Goal: Navigation & Orientation: Find specific page/section

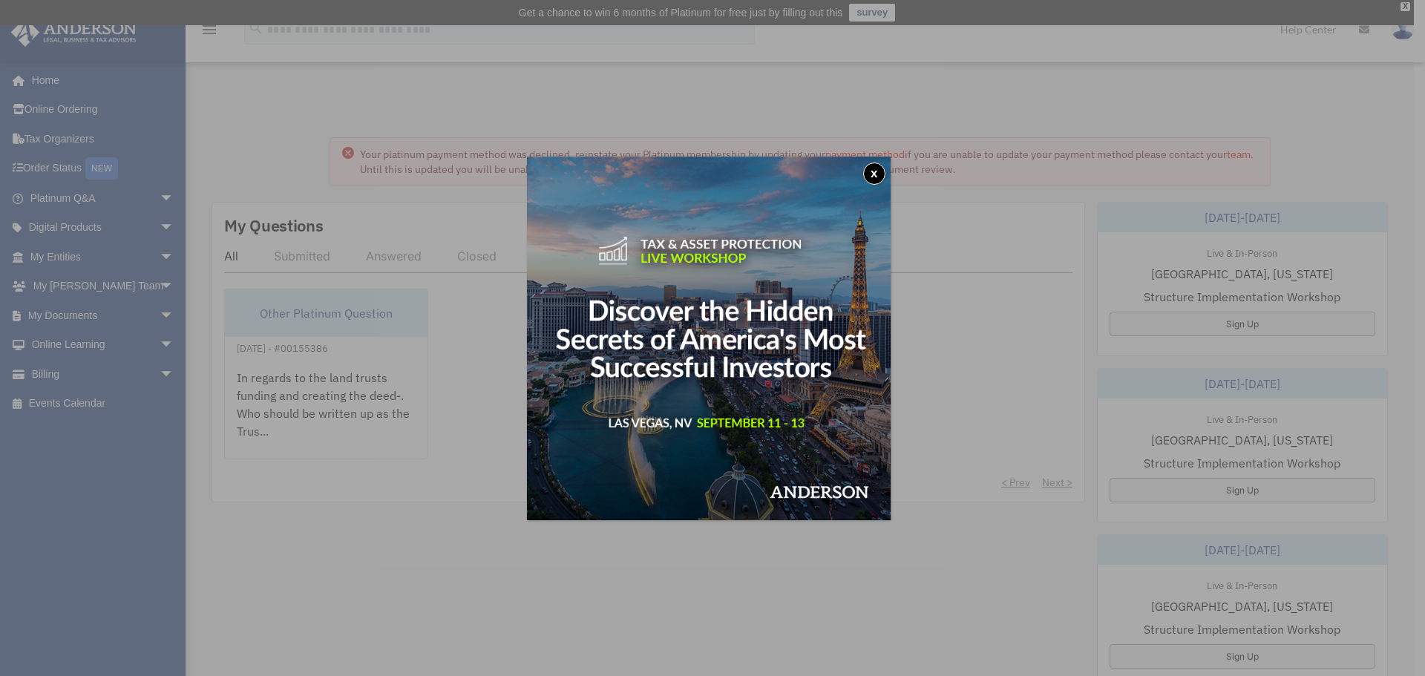
click at [883, 174] on button "x" at bounding box center [874, 174] width 22 height 22
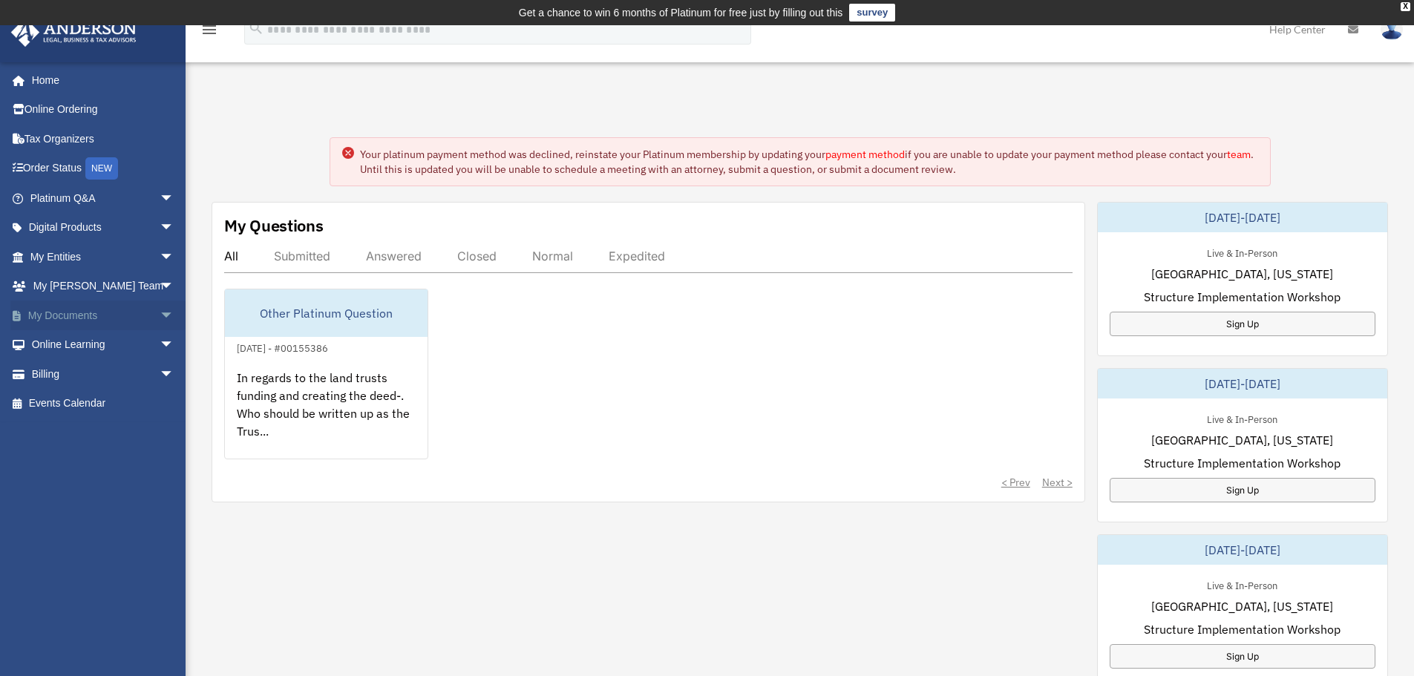
click at [64, 310] on link "My Documents arrow_drop_down" at bounding box center [103, 316] width 186 height 30
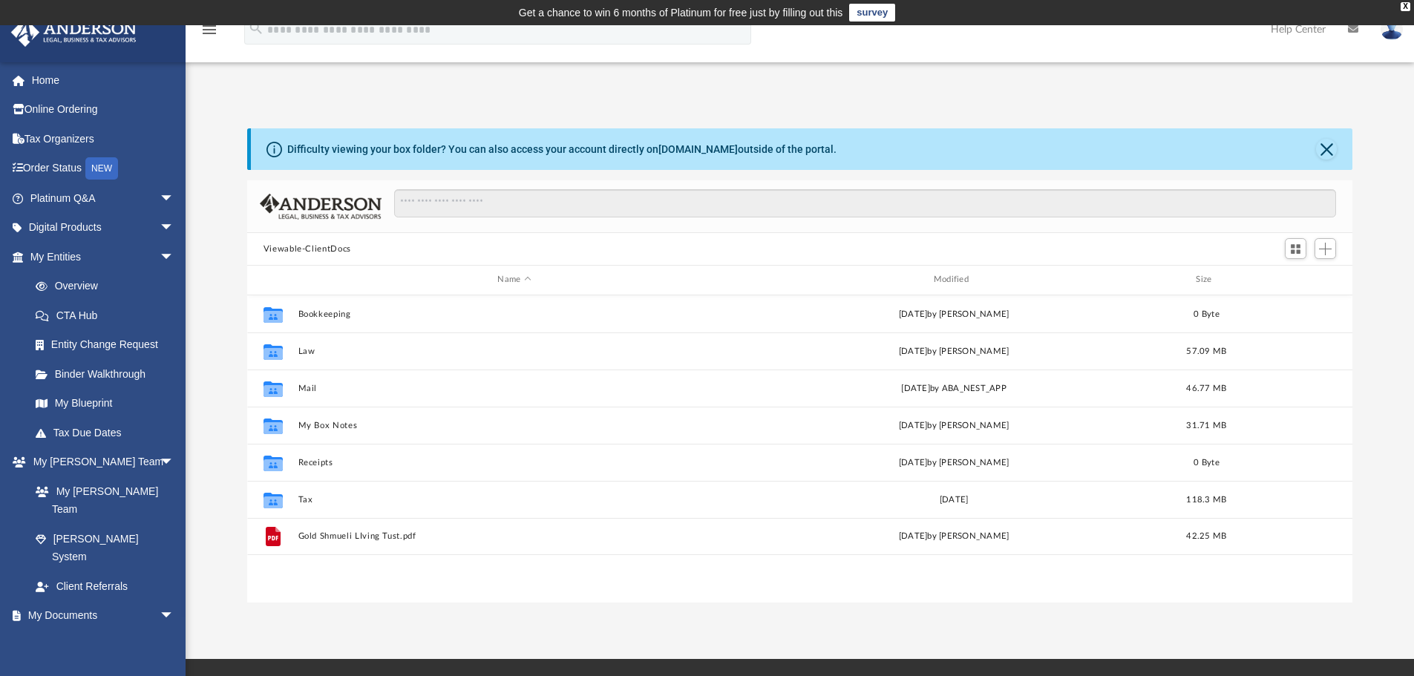
scroll to position [327, 1094]
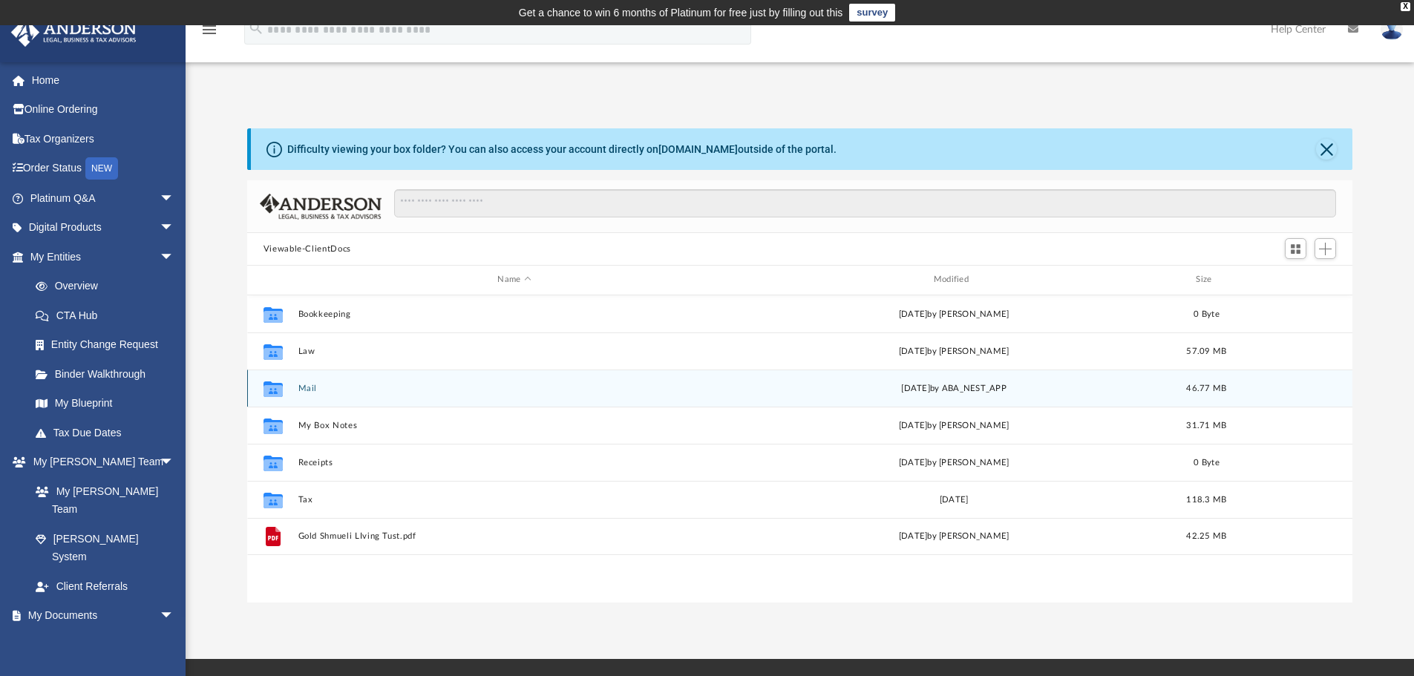
click at [273, 392] on icon "grid" at bounding box center [272, 390] width 19 height 12
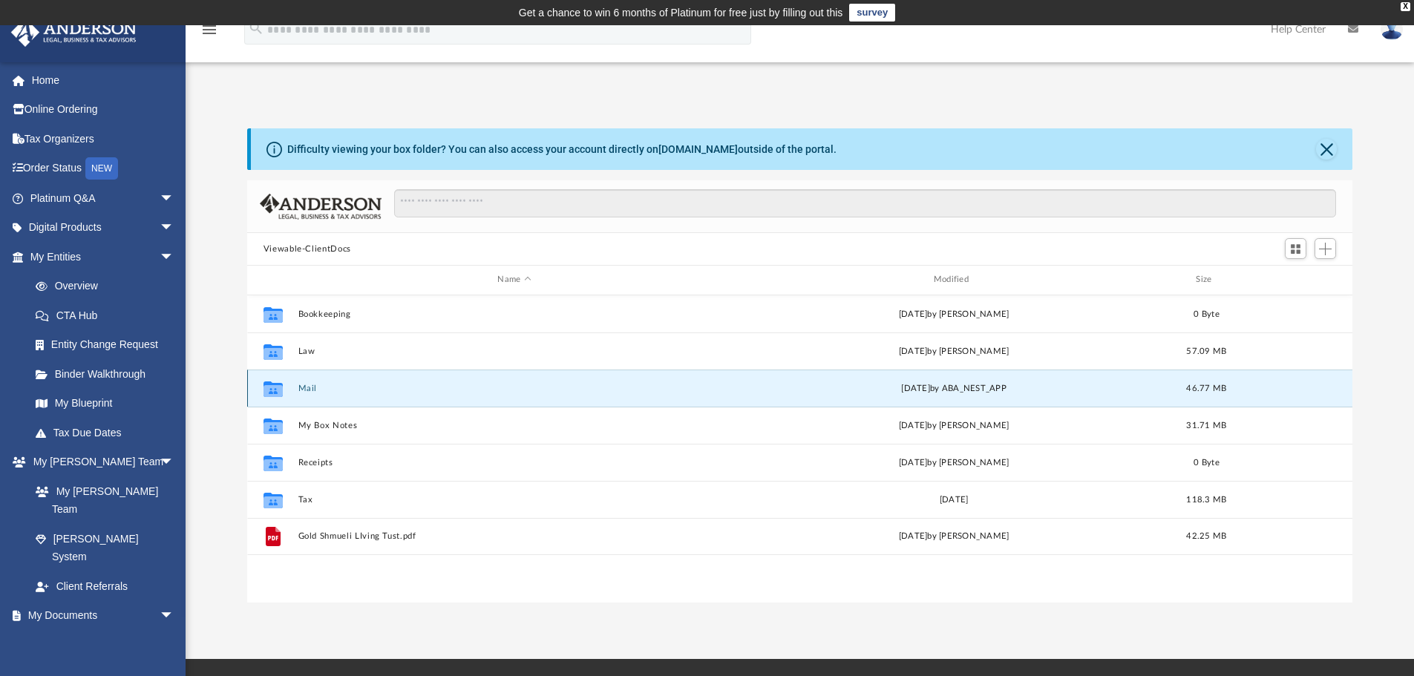
click at [775, 393] on div "[DATE] by ABA_NEST_APP" at bounding box center [953, 387] width 433 height 13
click at [332, 386] on button "Mail" at bounding box center [514, 389] width 433 height 10
click at [298, 394] on div "Collaborated Folder Mail [DATE] by ABA_NEST_APP 46.77 MB" at bounding box center [800, 388] width 1106 height 37
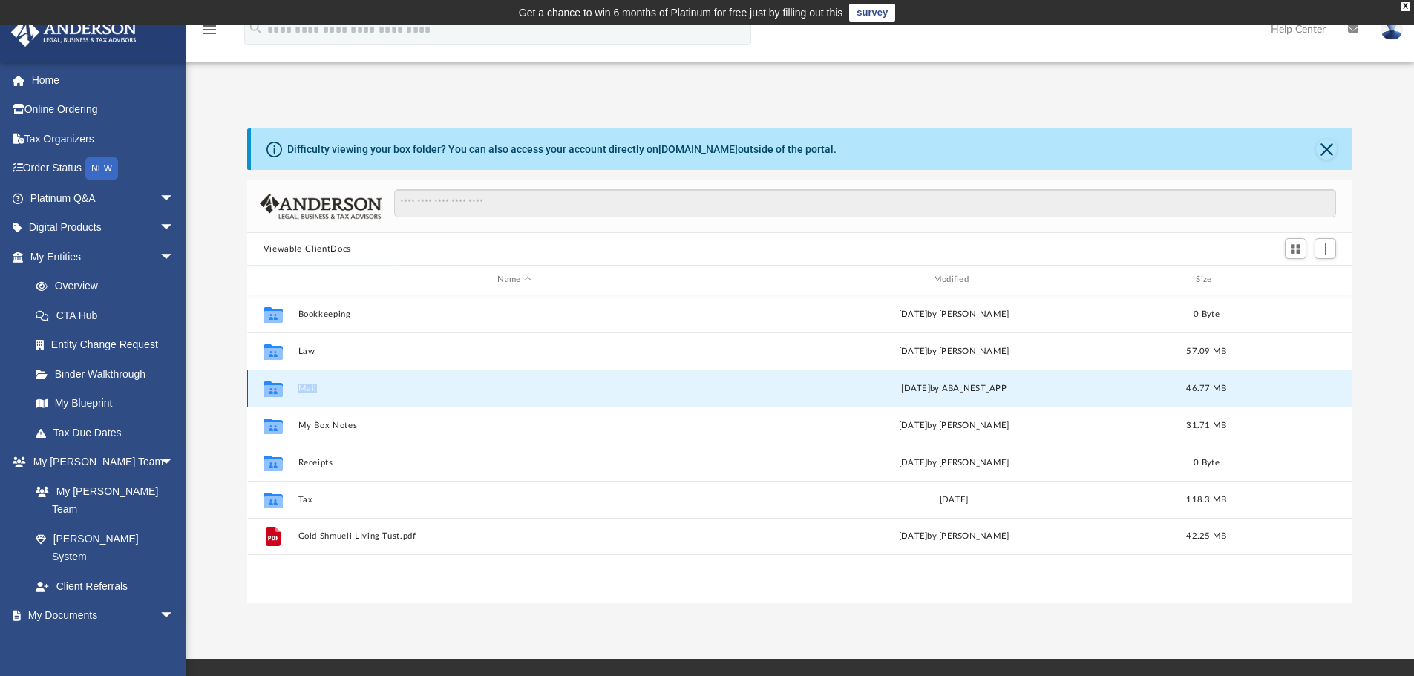
click at [298, 394] on div "Collaborated Folder Mail [DATE] by ABA_NEST_APP 46.77 MB" at bounding box center [800, 388] width 1106 height 37
click at [275, 388] on icon "grid" at bounding box center [272, 389] width 19 height 16
click at [274, 395] on icon "grid" at bounding box center [272, 390] width 19 height 12
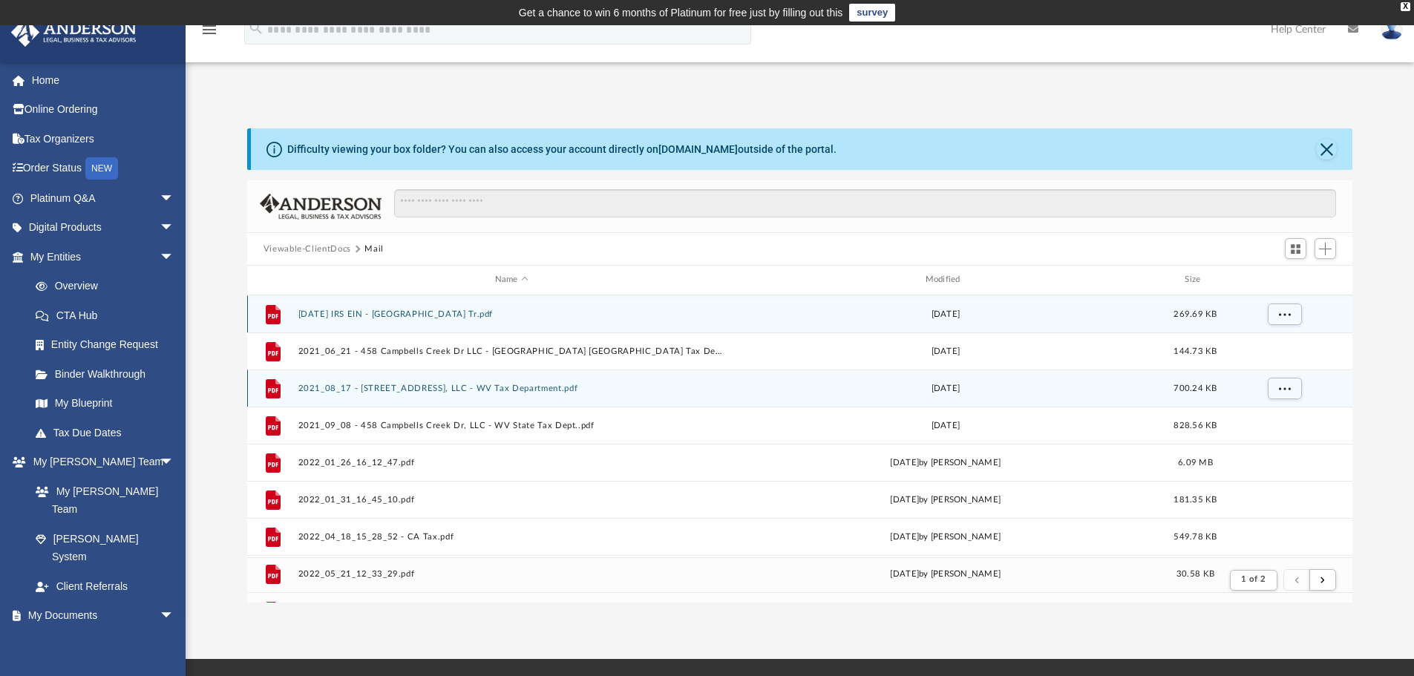
scroll to position [281, 1094]
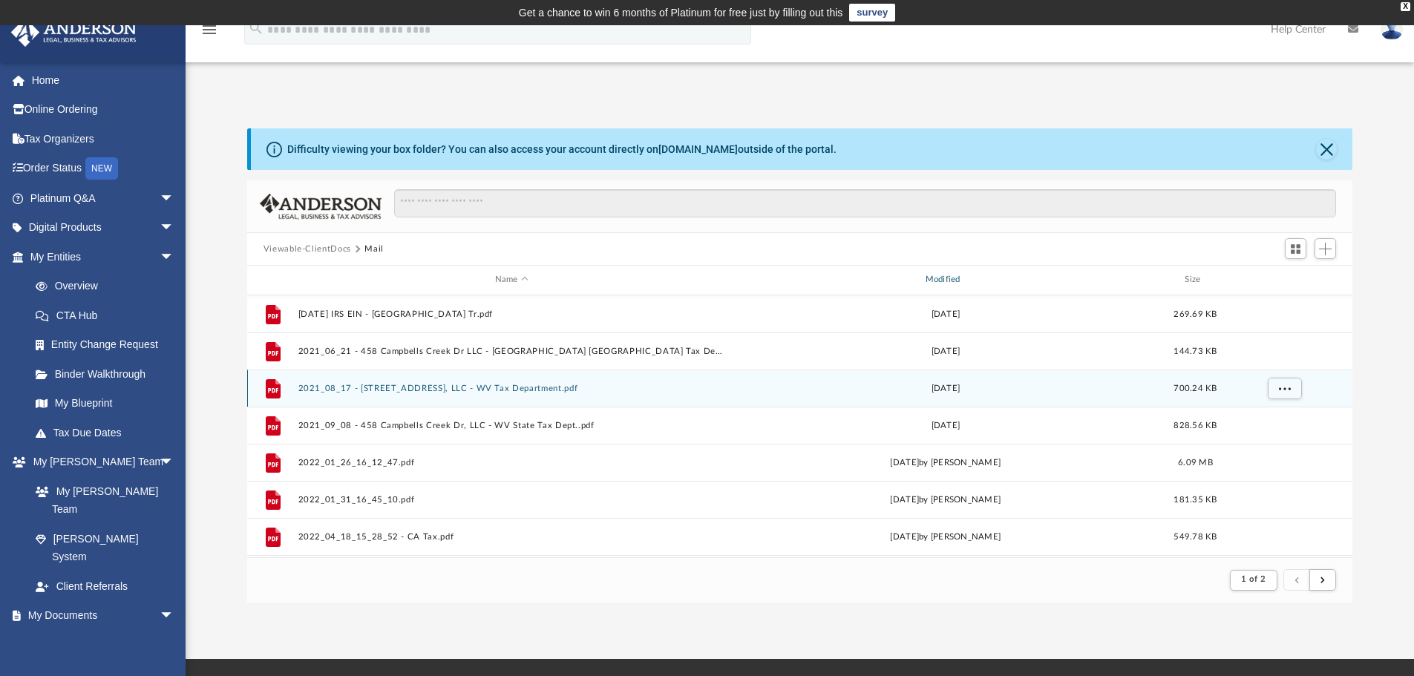
click at [955, 280] on div "Modified" at bounding box center [944, 279] width 427 height 13
click at [924, 278] on div "Modified" at bounding box center [944, 279] width 427 height 13
click at [929, 278] on div "Modified" at bounding box center [944, 279] width 427 height 13
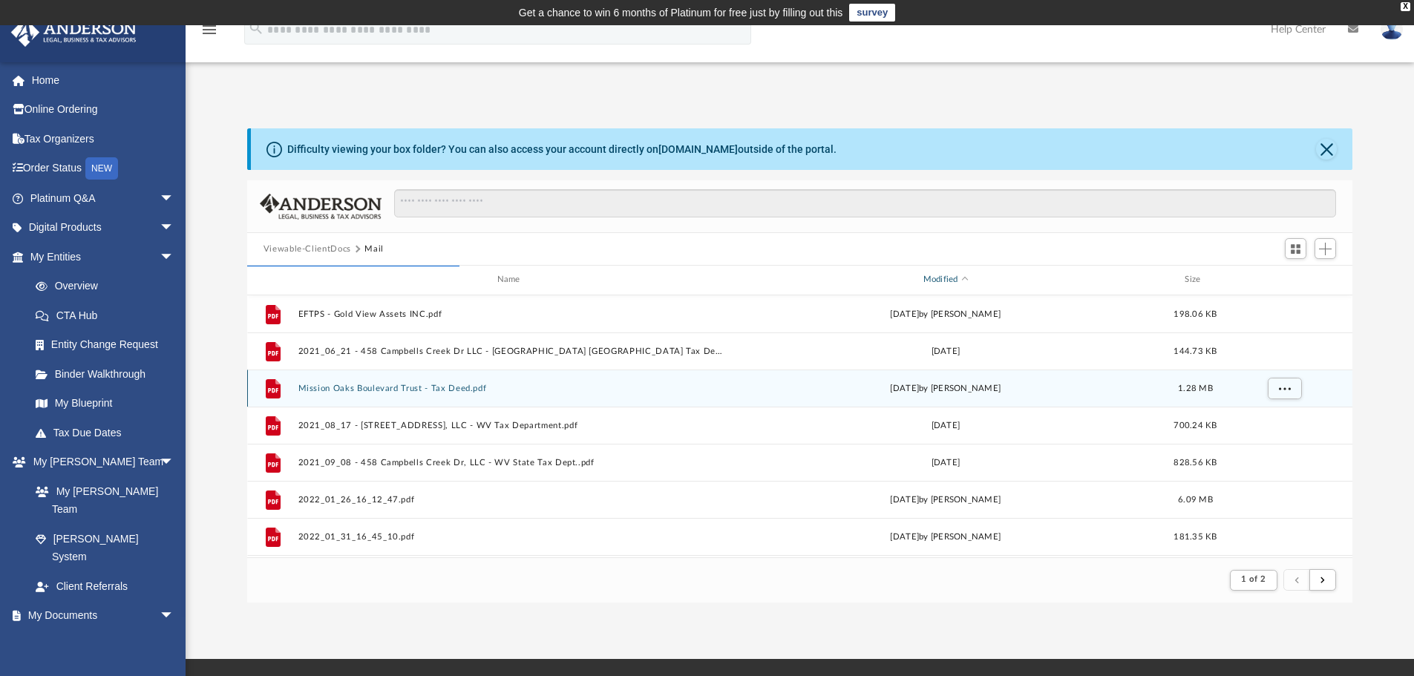
click at [929, 278] on div "Modified" at bounding box center [944, 279] width 427 height 13
click at [950, 282] on div "Modified" at bounding box center [944, 279] width 427 height 13
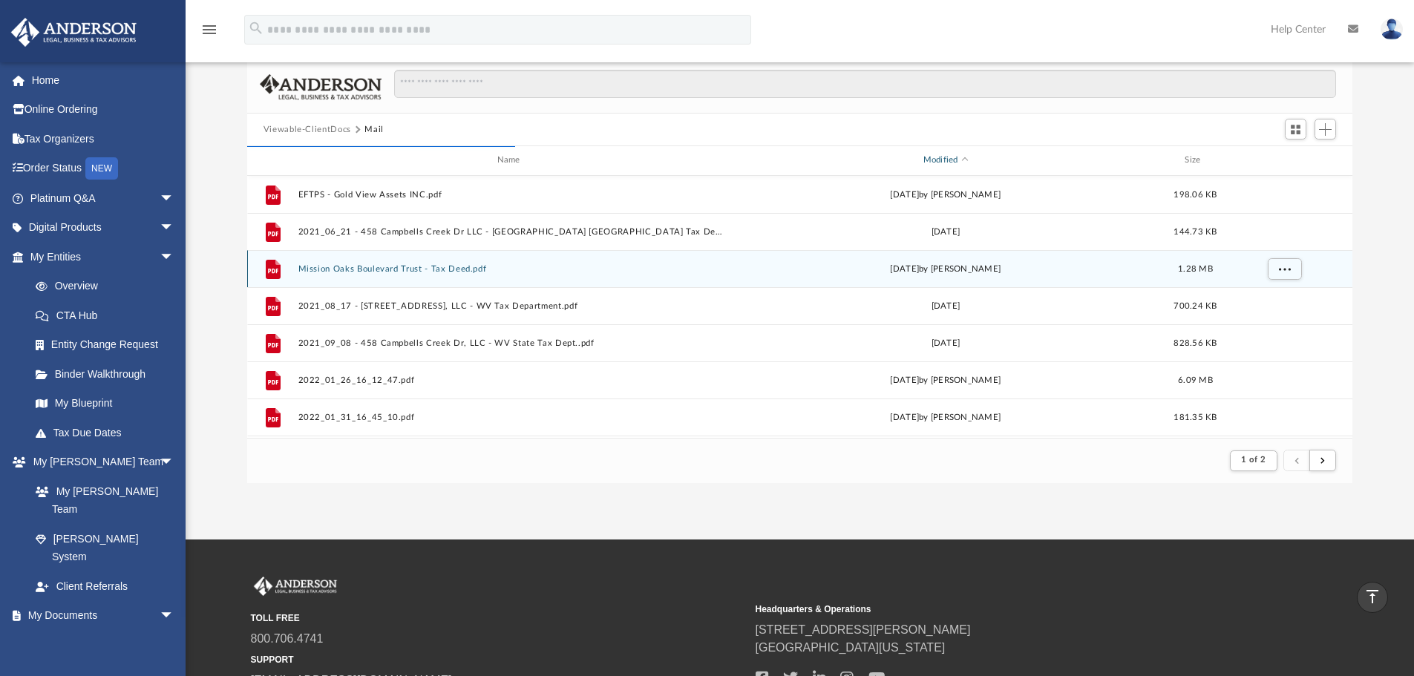
scroll to position [0, 0]
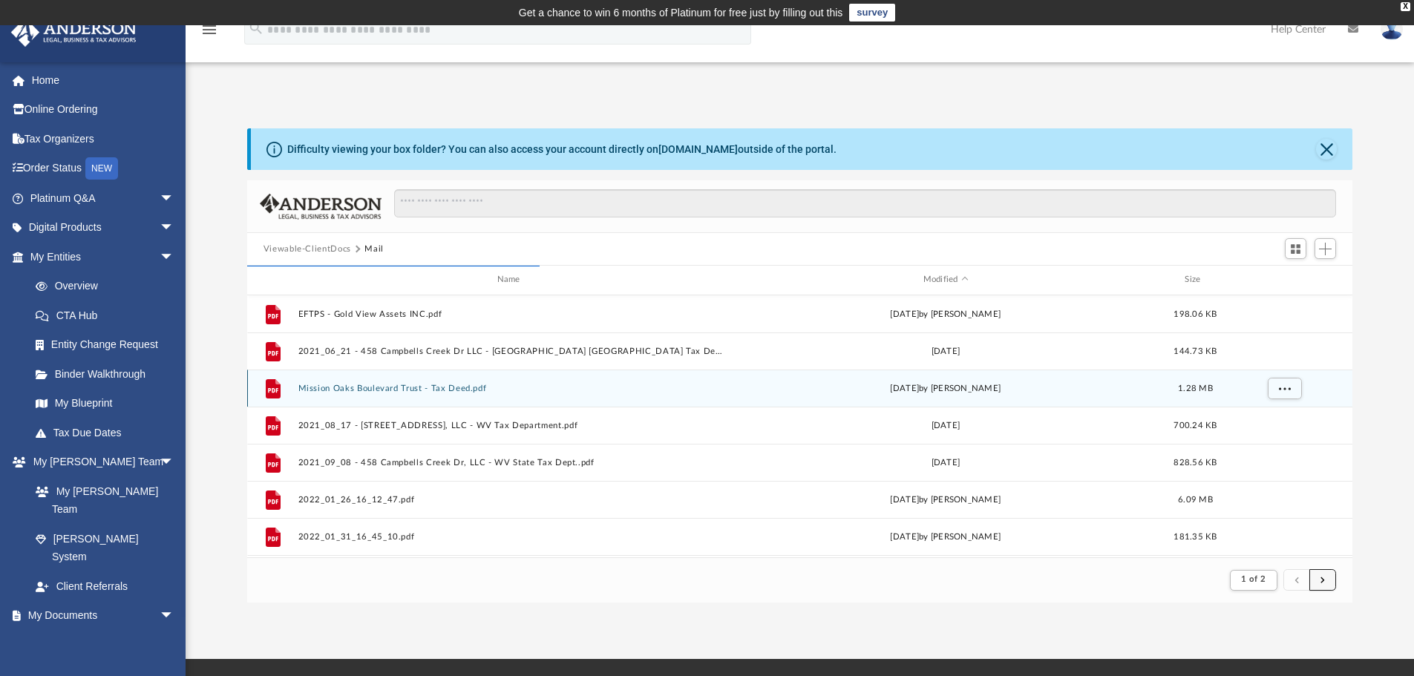
click at [1325, 575] on button "submit" at bounding box center [1322, 580] width 27 height 22
click at [1318, 586] on button "submit" at bounding box center [1322, 580] width 27 height 22
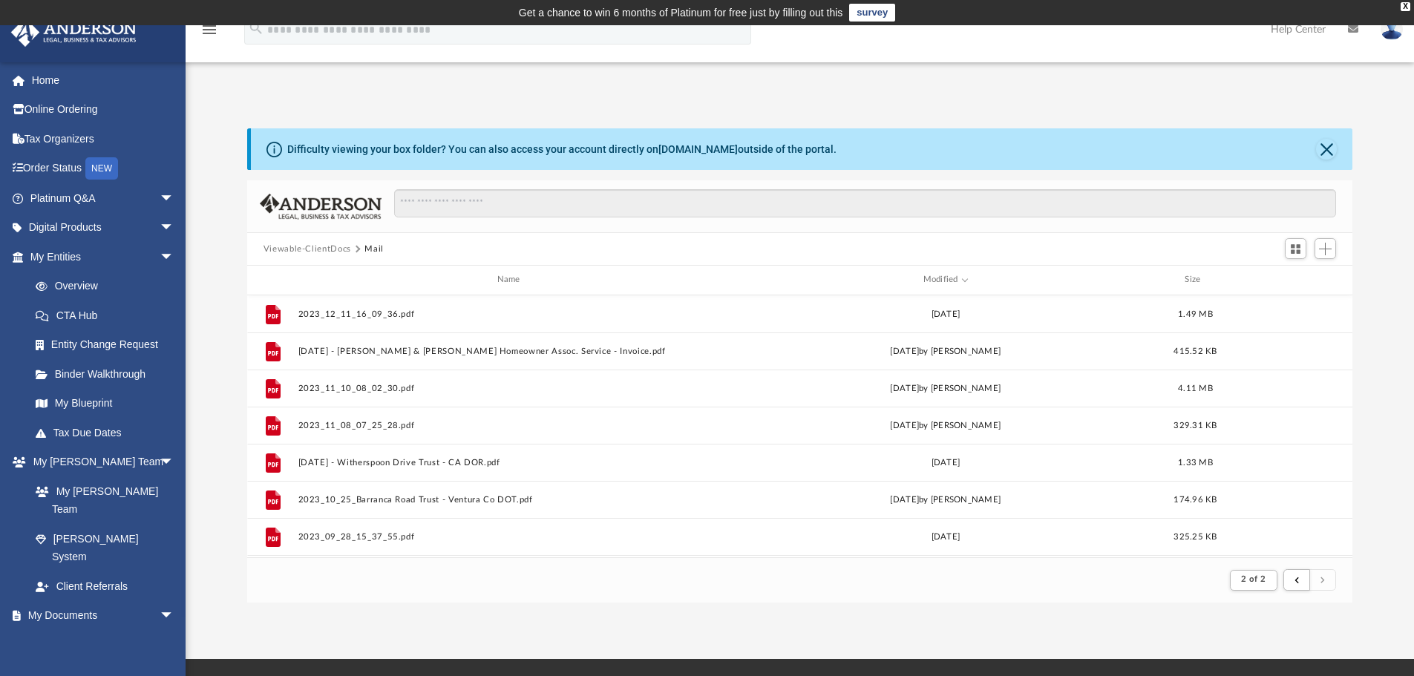
click at [373, 248] on button "Mail" at bounding box center [373, 249] width 19 height 13
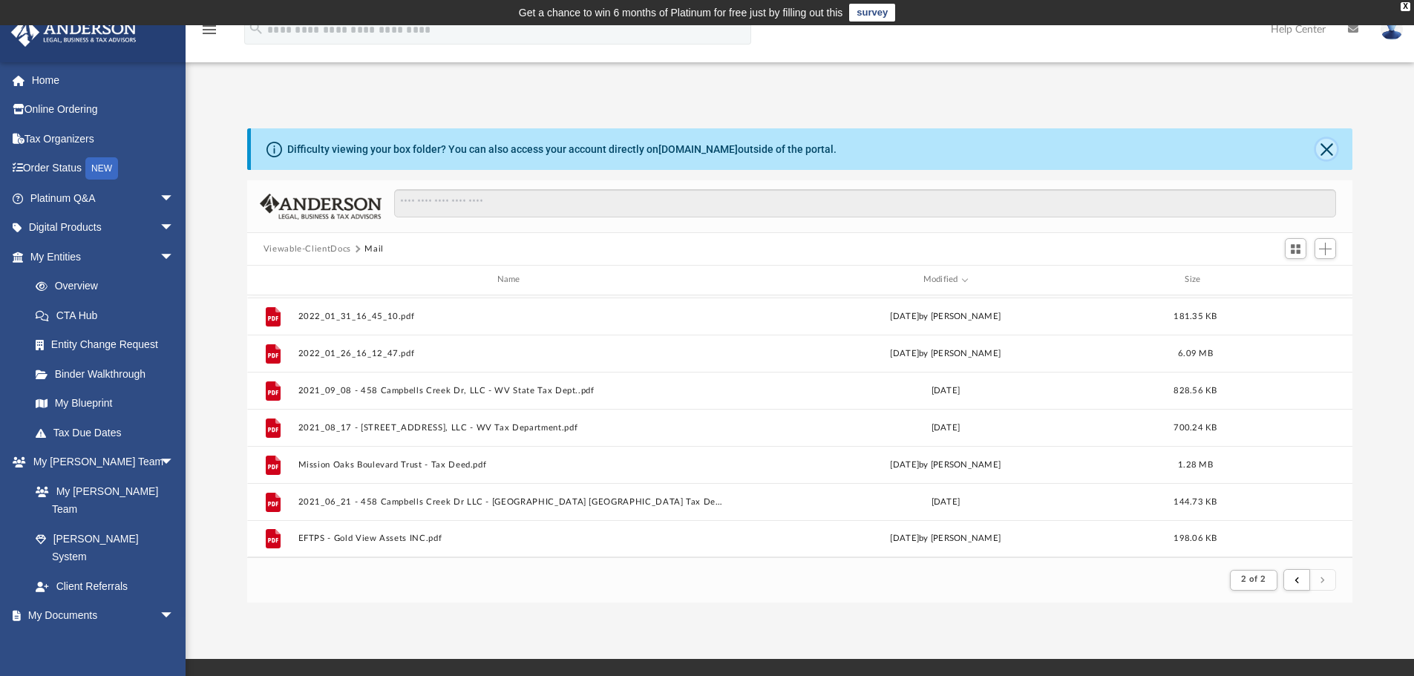
click at [1326, 148] on button "Close" at bounding box center [1326, 149] width 21 height 21
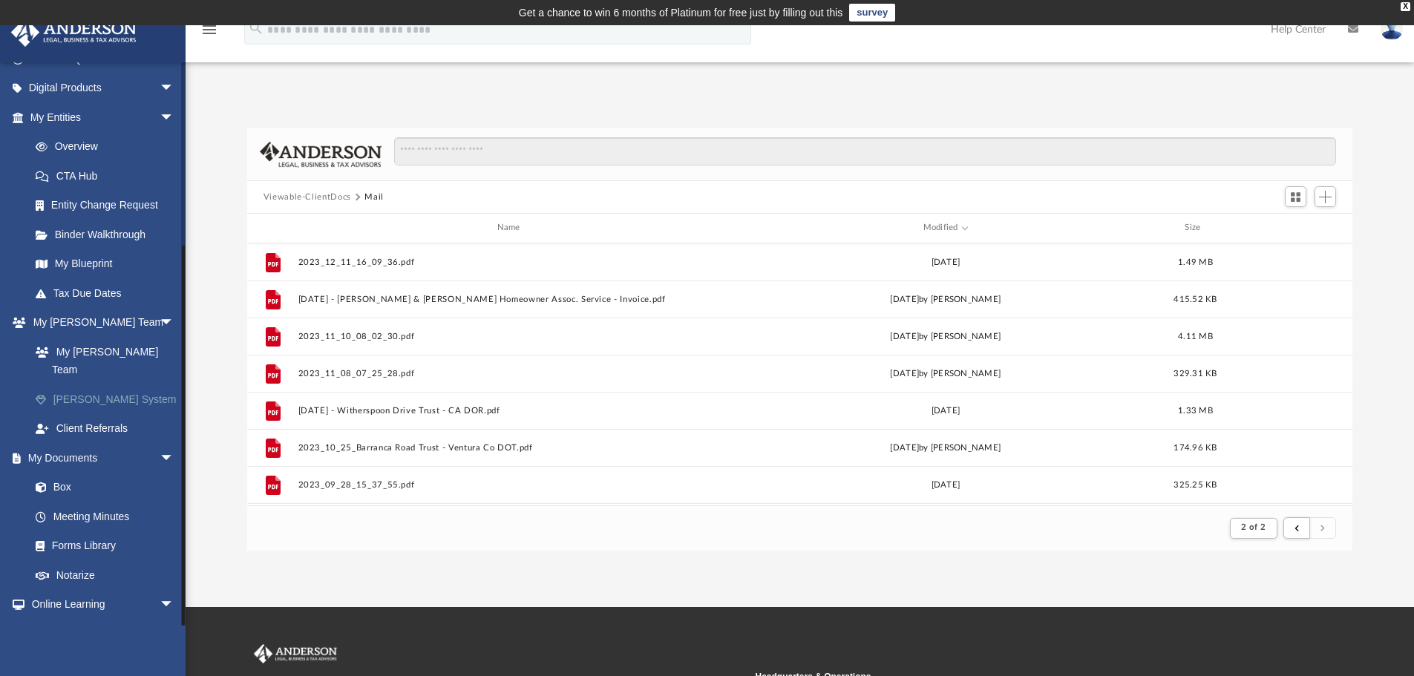
scroll to position [264, 0]
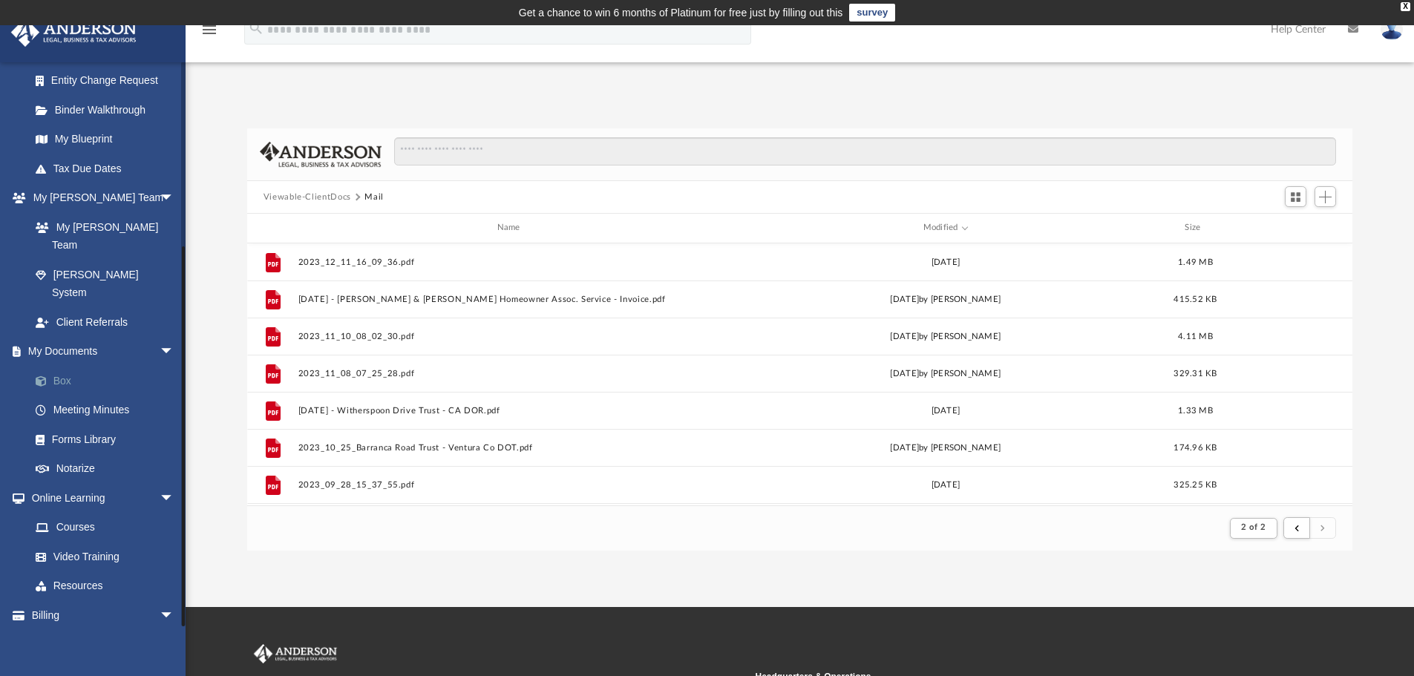
click at [57, 366] on link "Box" at bounding box center [109, 381] width 176 height 30
click at [65, 366] on link "Box" at bounding box center [109, 381] width 176 height 30
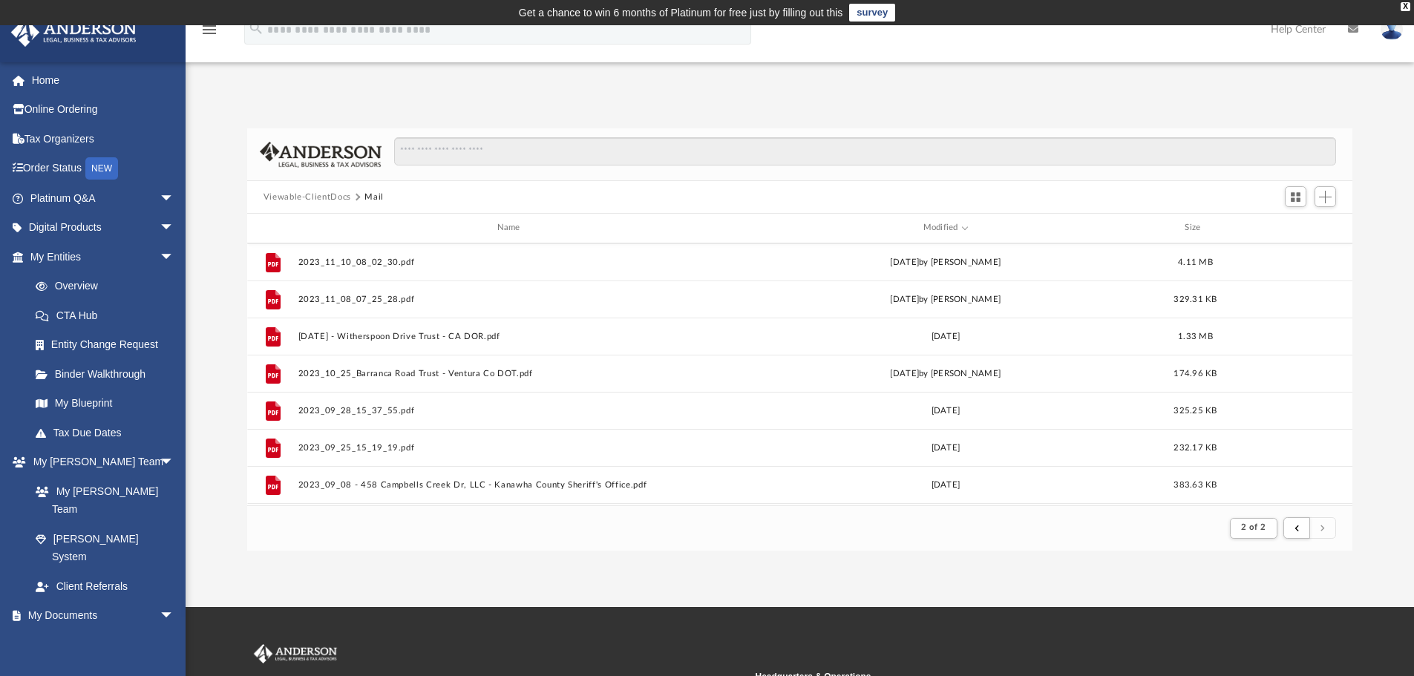
scroll to position [0, 0]
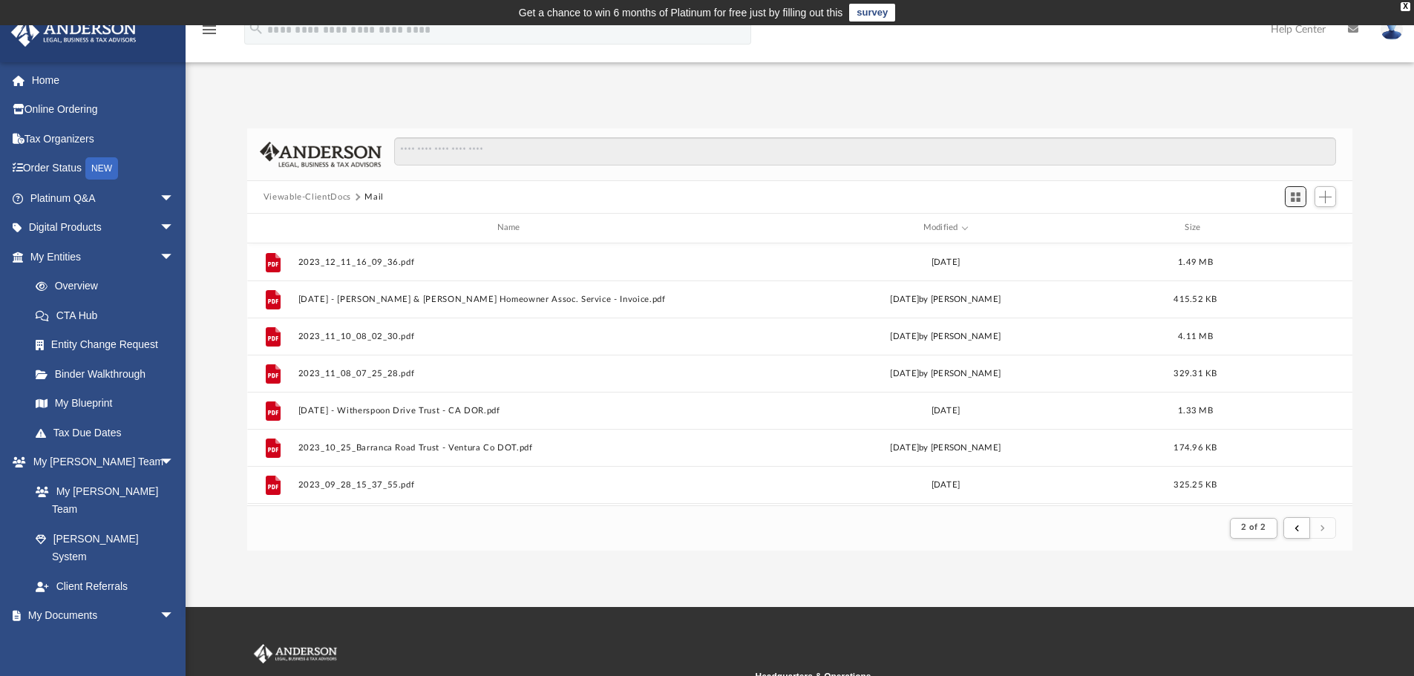
click at [1302, 199] on button "Switch to Grid View" at bounding box center [1296, 196] width 22 height 21
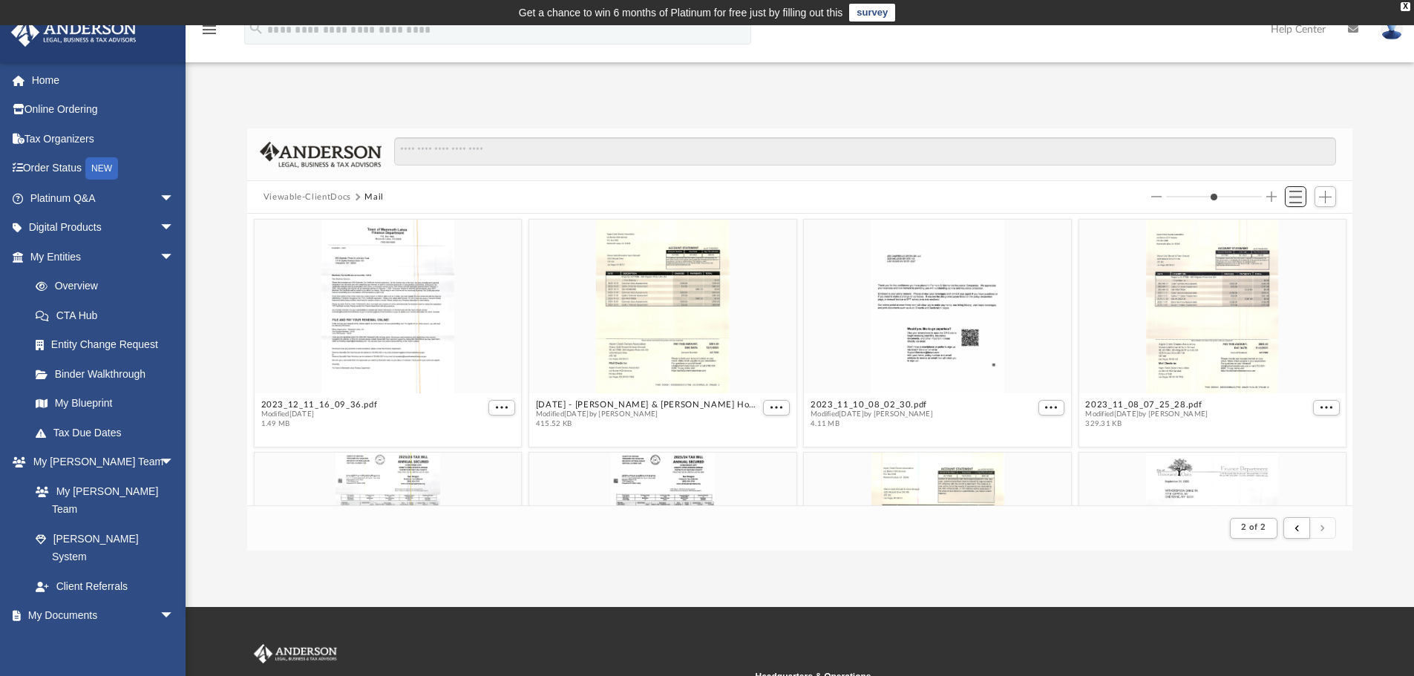
scroll to position [281, 1094]
click at [322, 194] on button "Viewable-ClientDocs" at bounding box center [307, 197] width 88 height 13
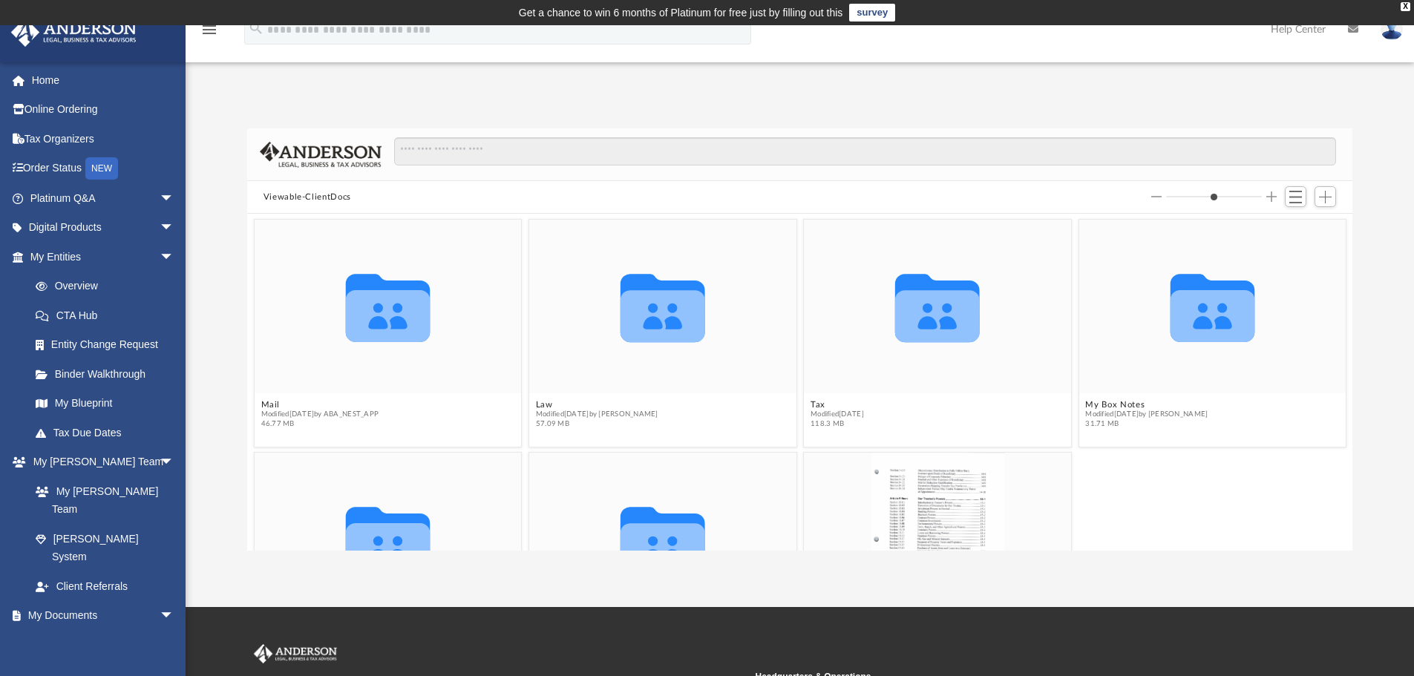
scroll to position [327, 1094]
click at [388, 252] on div "Collaborated Folder" at bounding box center [388, 307] width 267 height 174
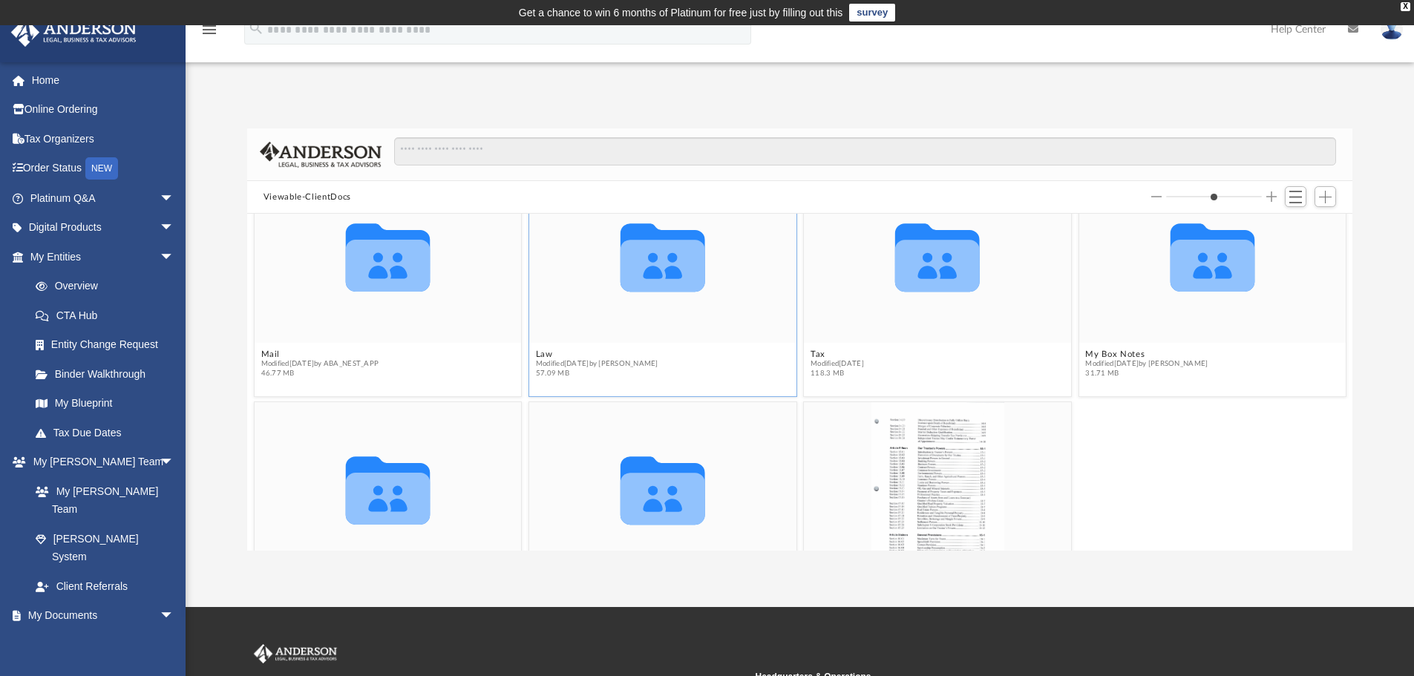
scroll to position [136, 0]
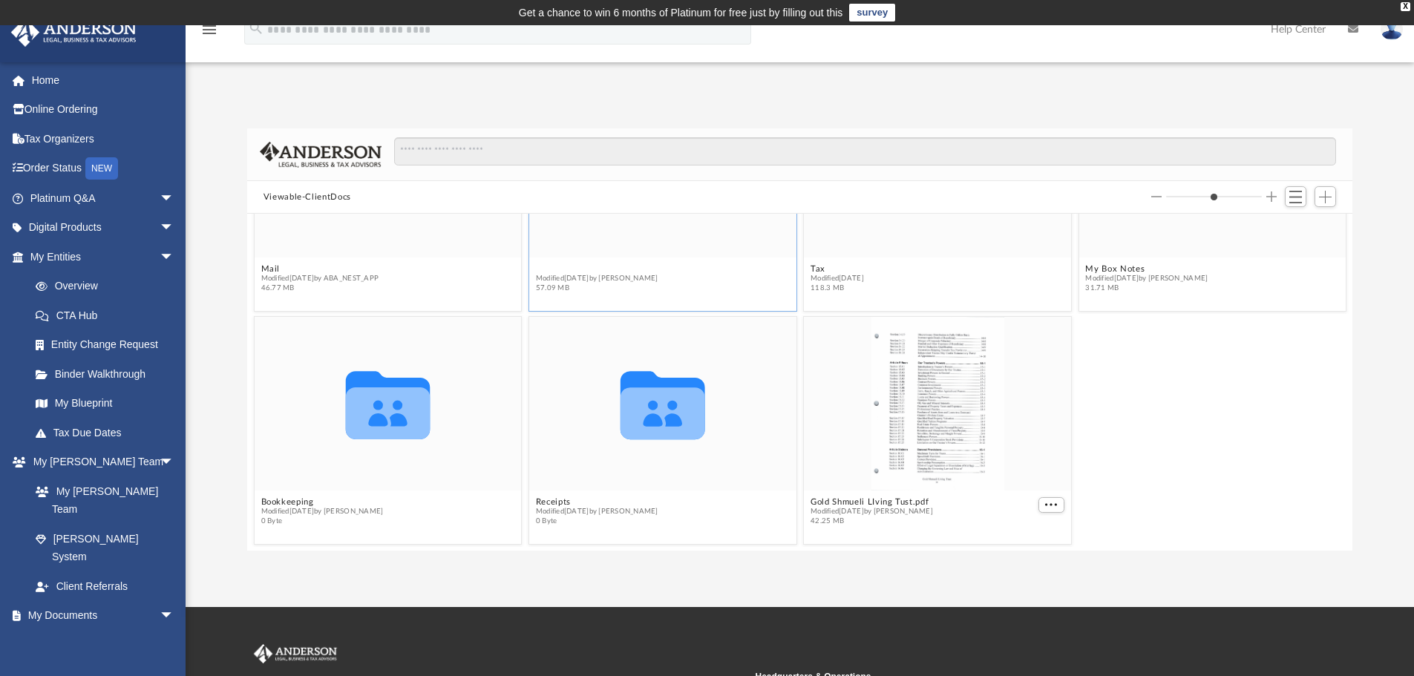
click at [658, 270] on button "Law" at bounding box center [597, 269] width 122 height 10
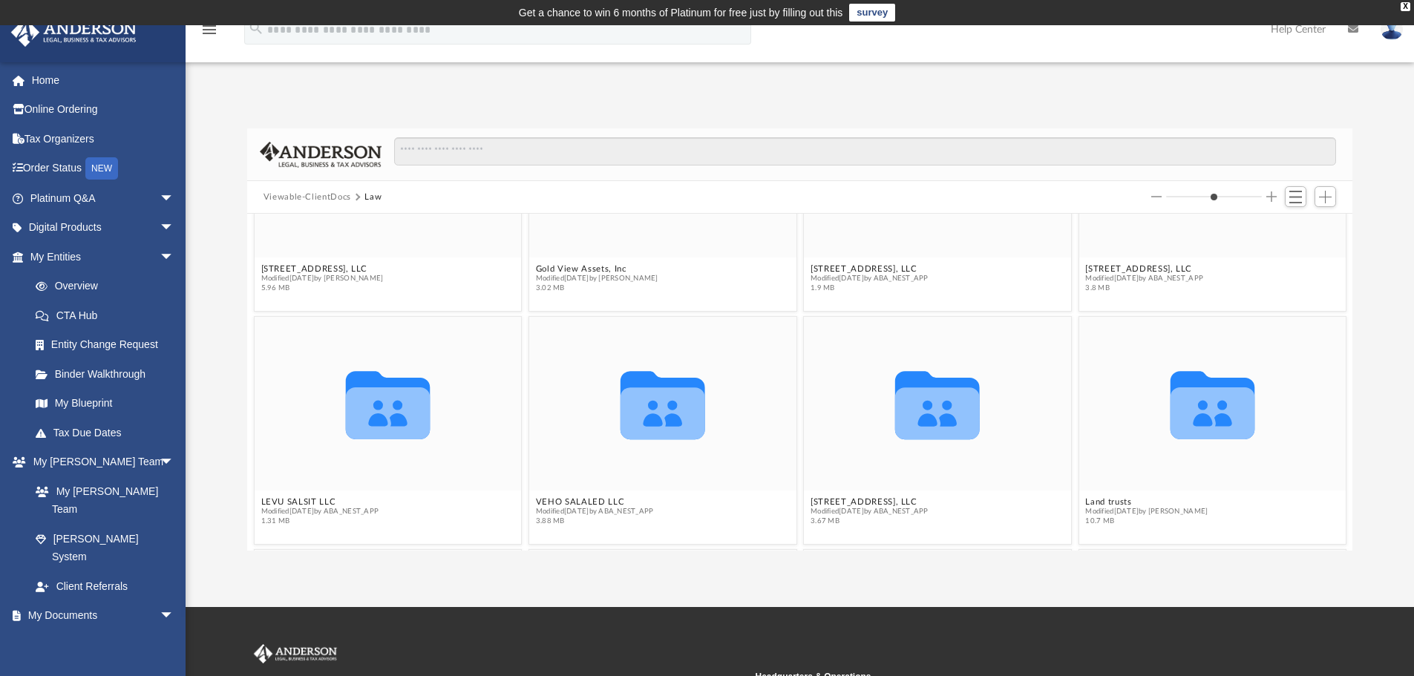
scroll to position [0, 0]
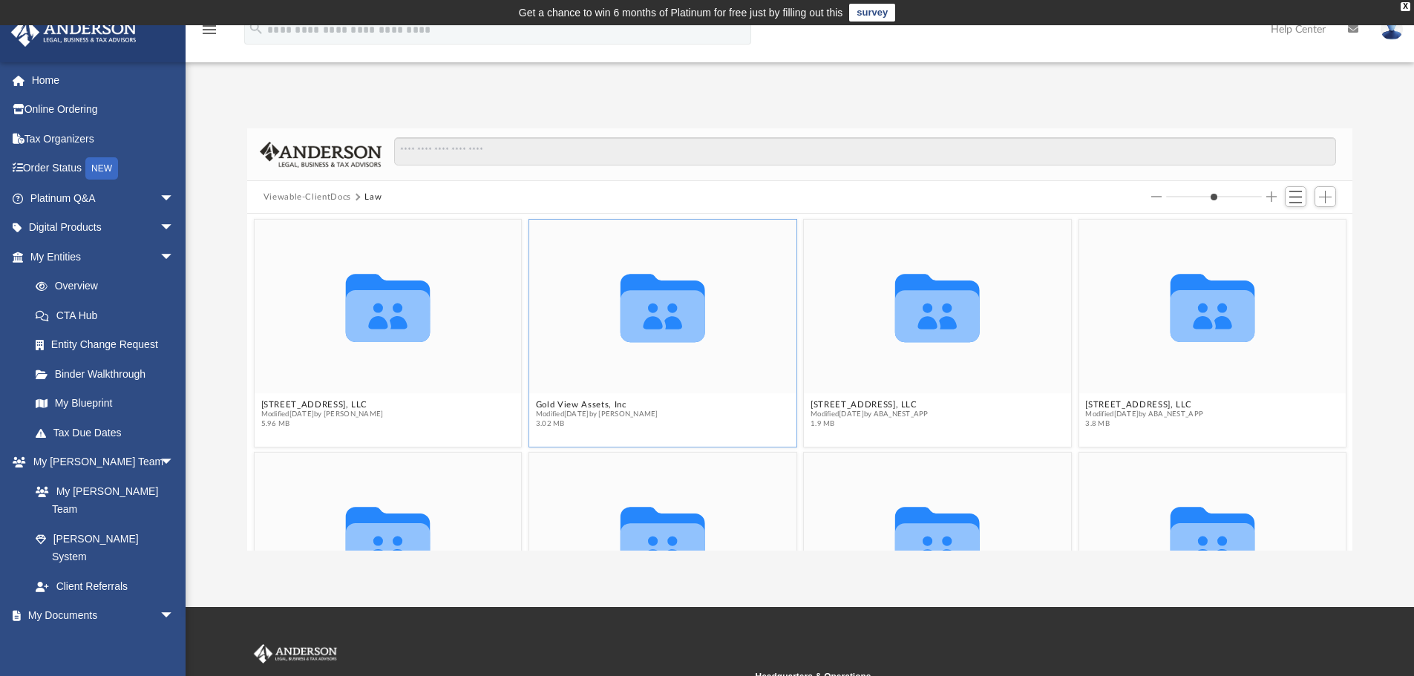
click at [667, 298] on icon "grid" at bounding box center [662, 316] width 85 height 52
click at [665, 335] on icon "grid" at bounding box center [662, 316] width 85 height 52
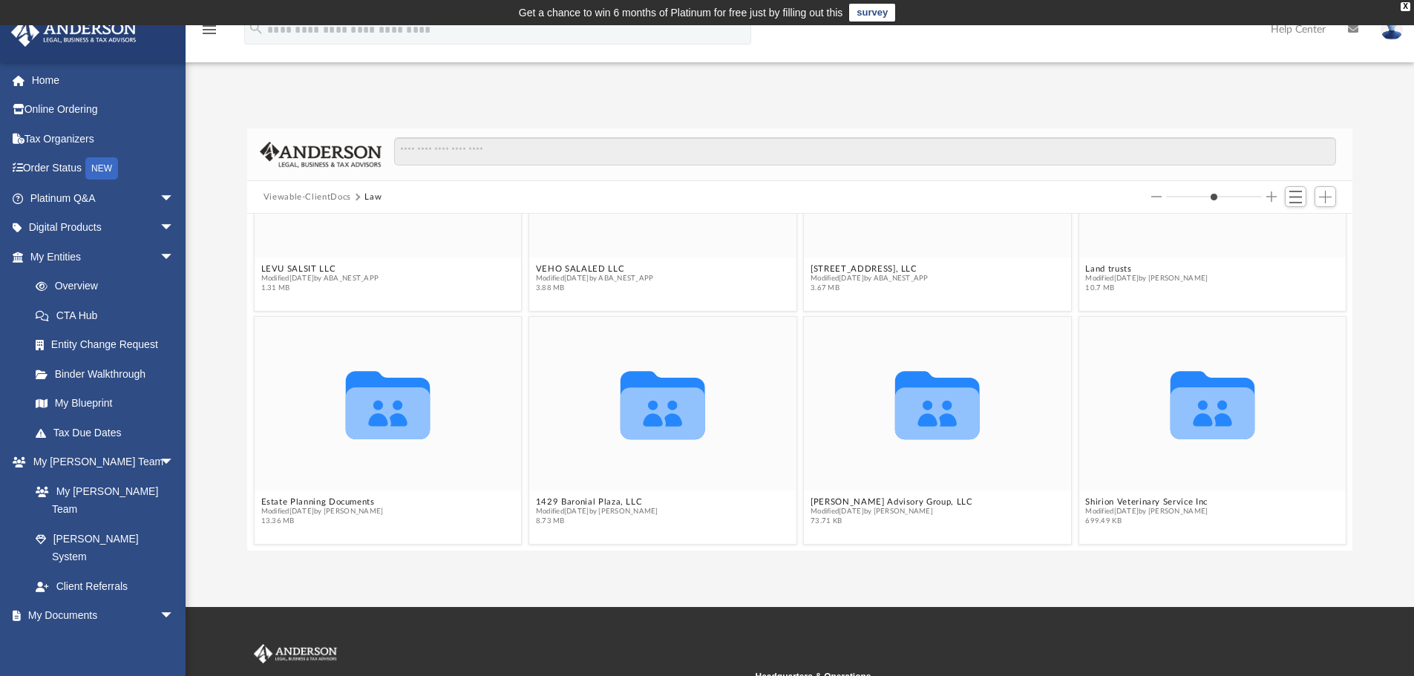
scroll to position [146, 0]
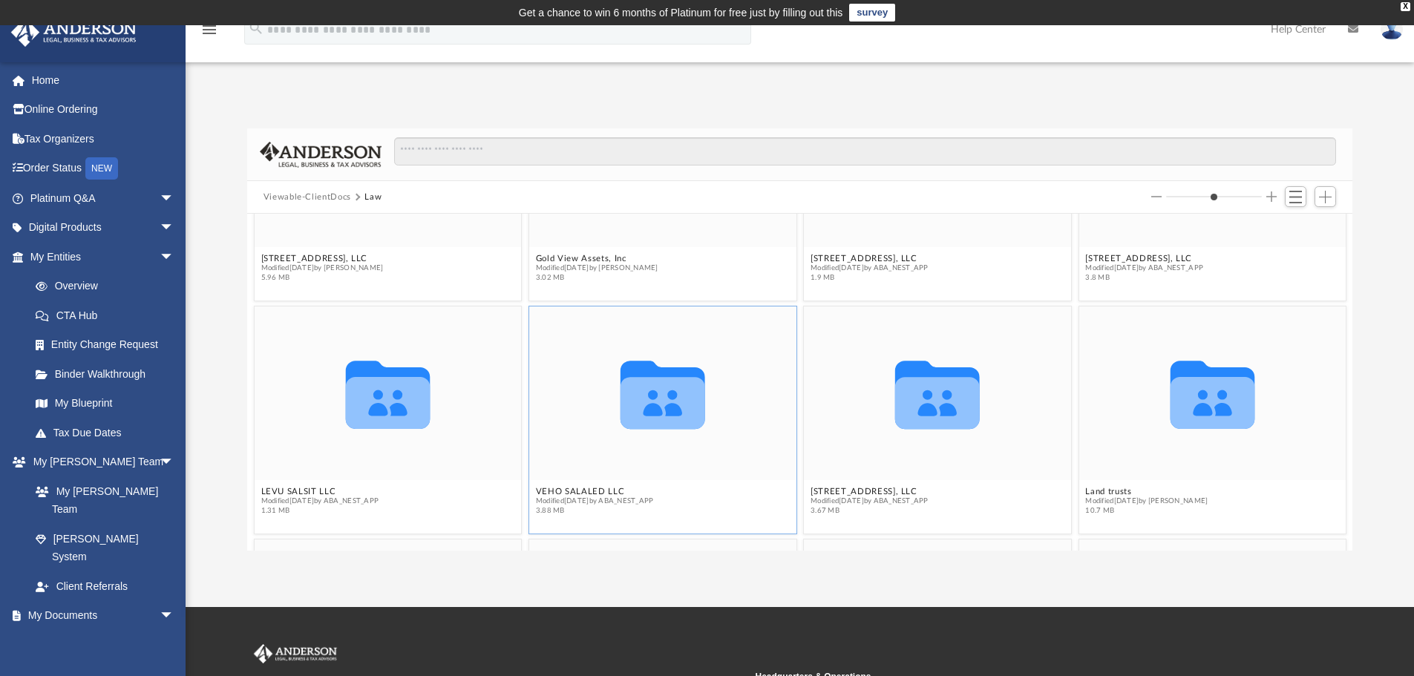
click at [649, 418] on icon "grid" at bounding box center [662, 403] width 85 height 52
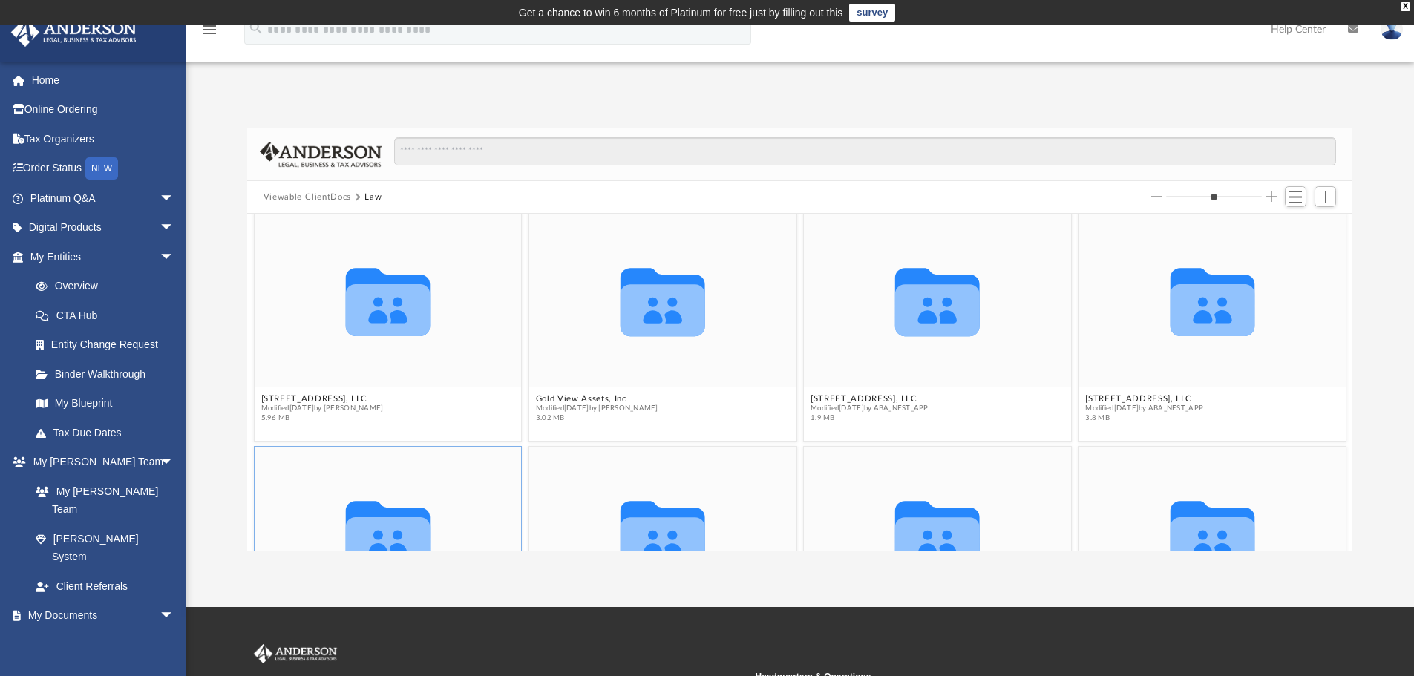
scroll to position [0, 0]
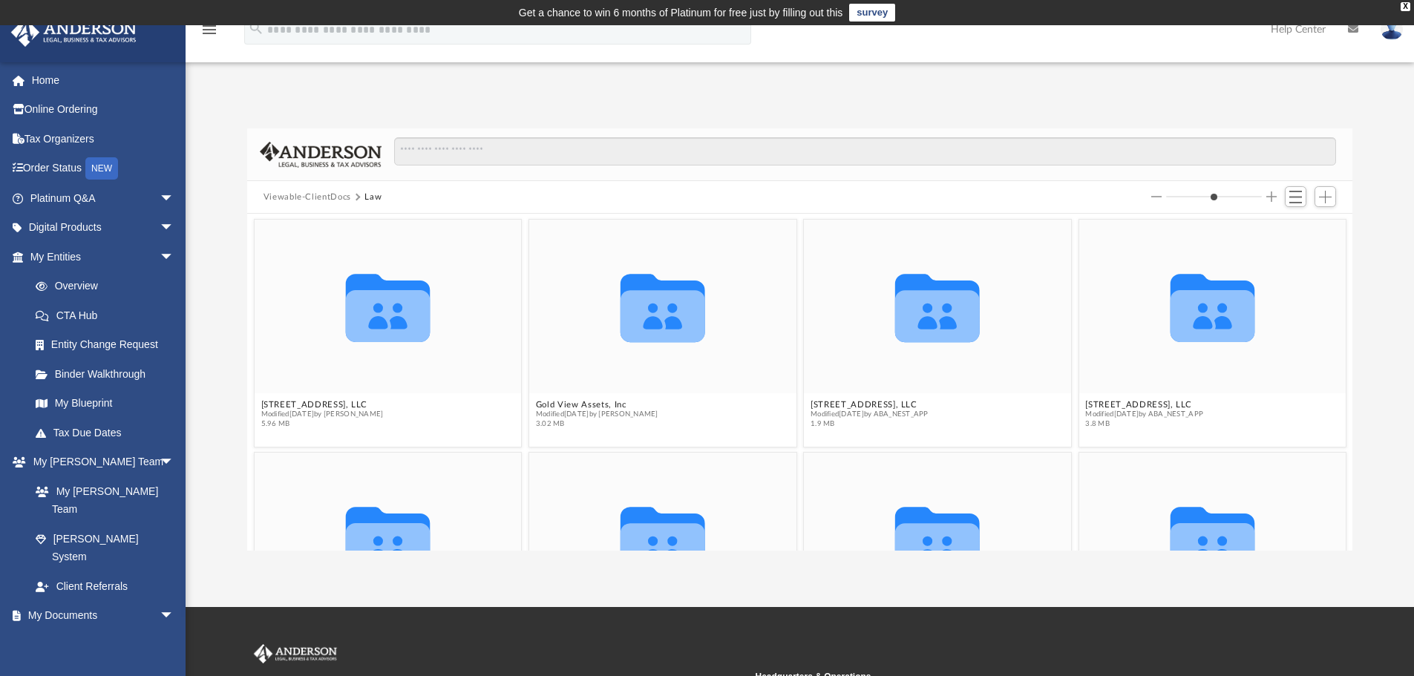
click at [318, 192] on button "Viewable-ClientDocs" at bounding box center [307, 197] width 88 height 13
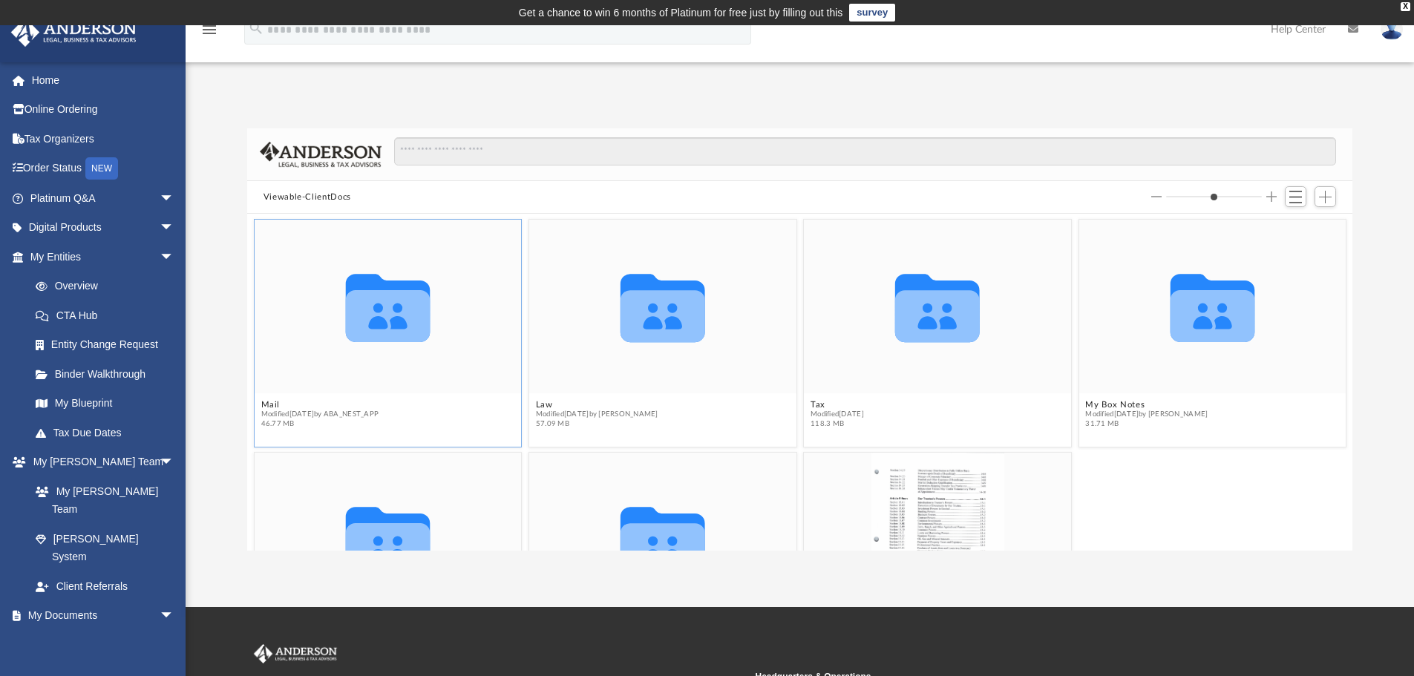
click at [309, 415] on span "Modified [DATE] by ABA_NEST_APP" at bounding box center [319, 415] width 118 height 10
click at [301, 191] on button "Viewable-ClientDocs" at bounding box center [307, 197] width 88 height 13
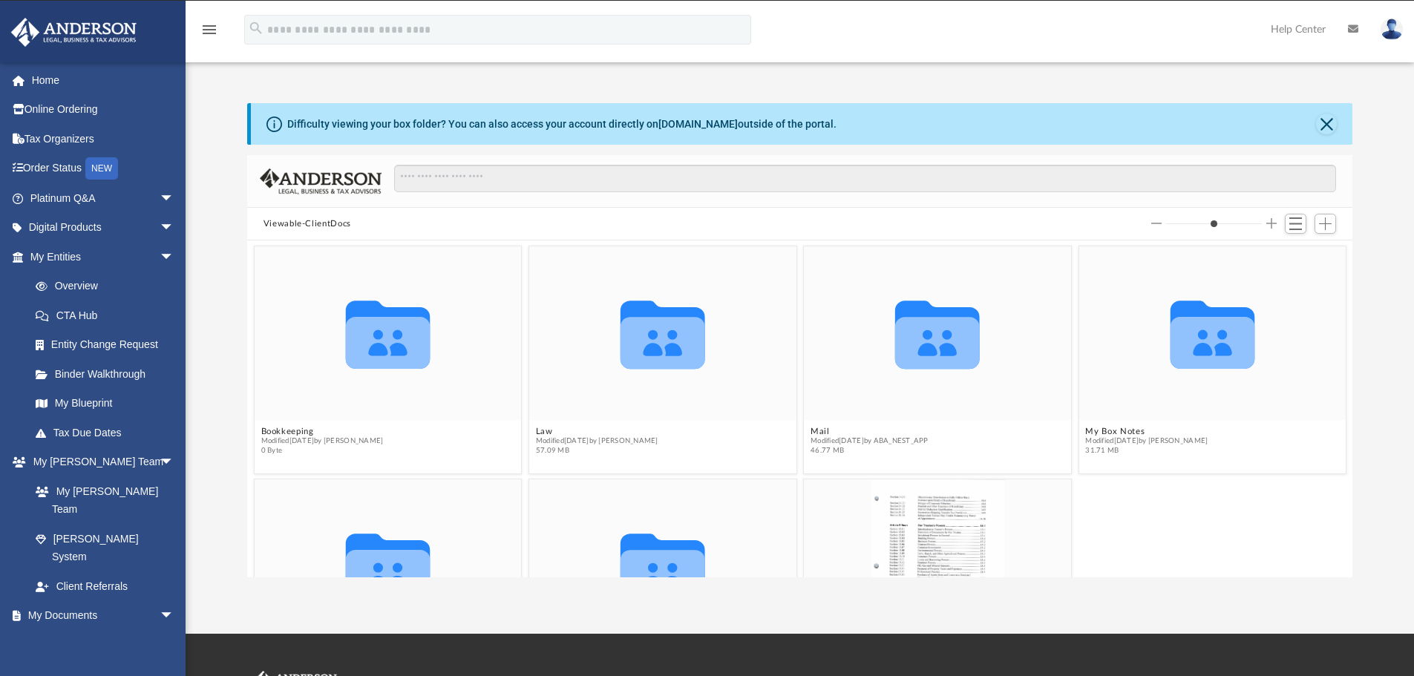
scroll to position [327, 1094]
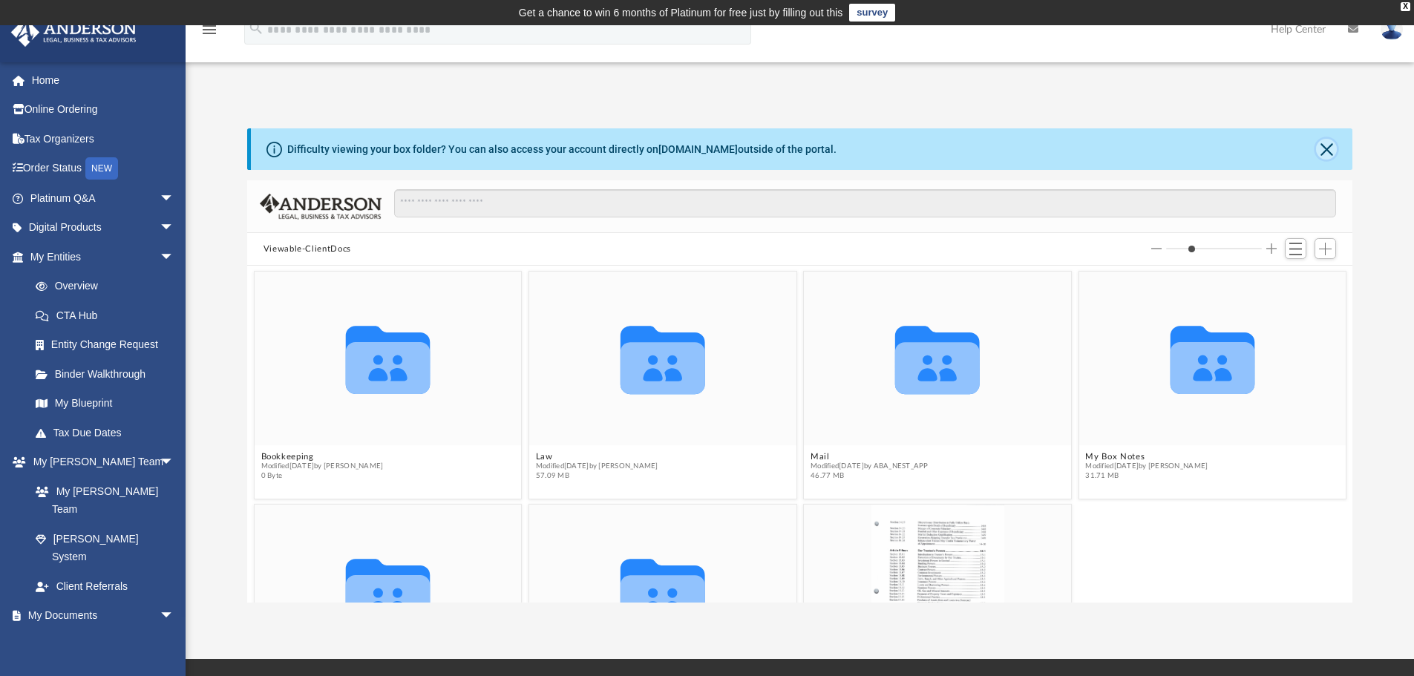
click at [1318, 154] on button "Close" at bounding box center [1326, 149] width 21 height 21
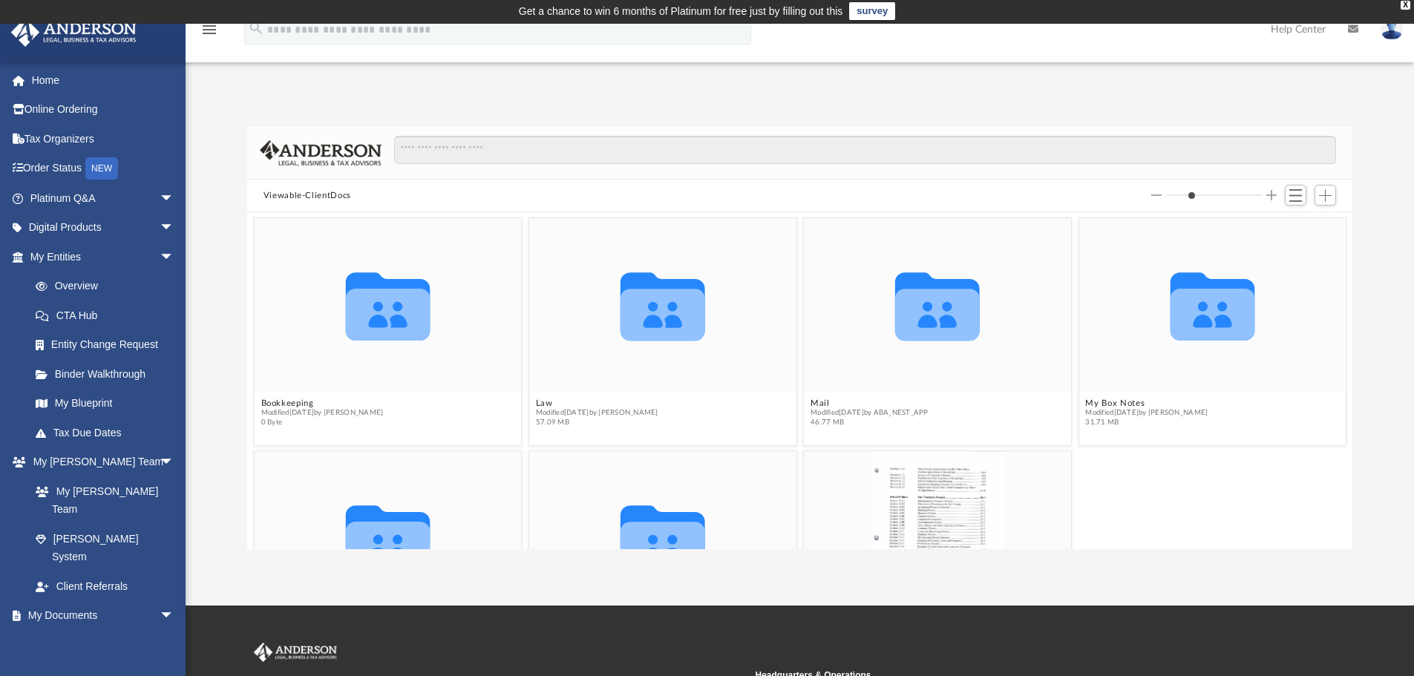
scroll to position [0, 0]
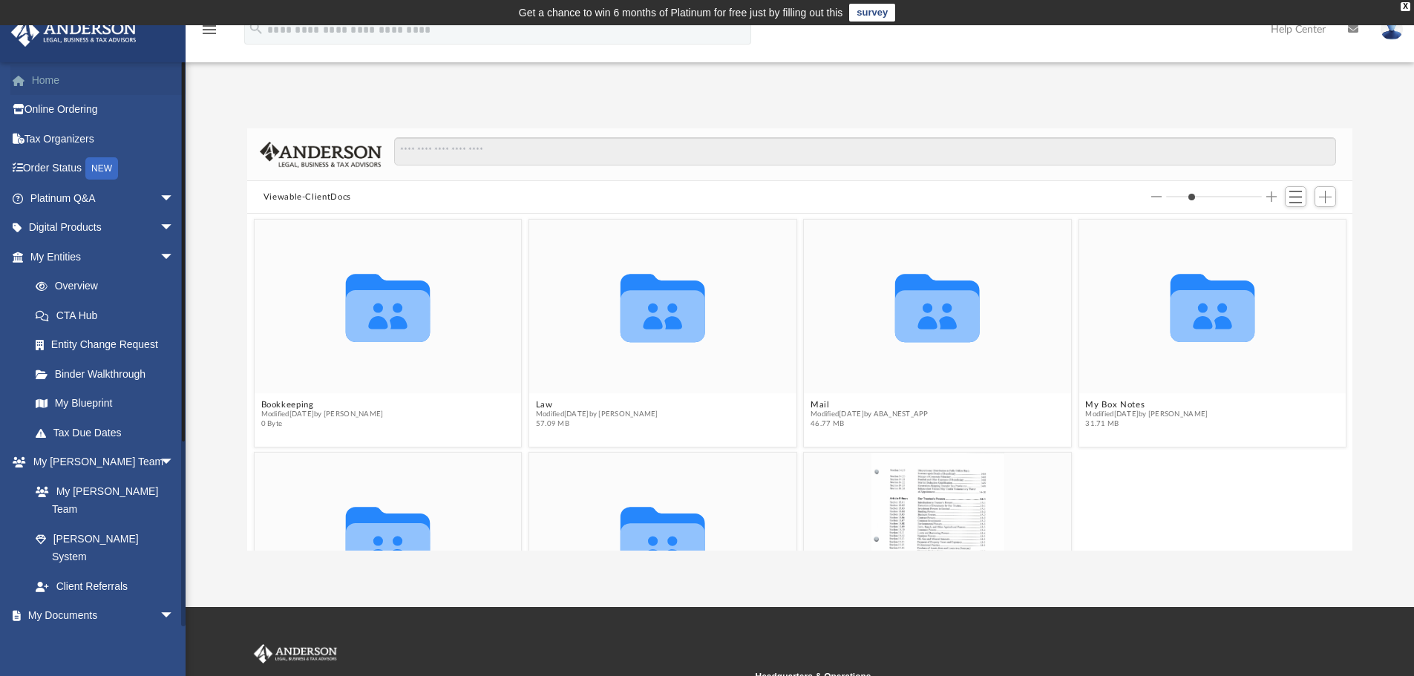
click at [39, 78] on link "Home" at bounding box center [103, 80] width 186 height 30
